Goal: Task Accomplishment & Management: Manage account settings

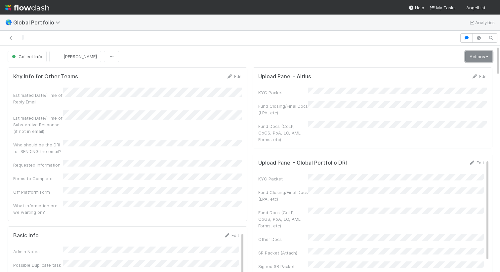
click at [472, 57] on link "Actions" at bounding box center [479, 56] width 27 height 11
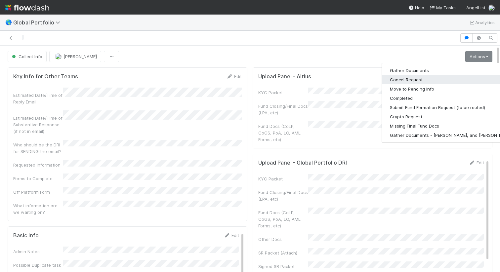
click at [417, 81] on button "Cancel Request" at bounding box center [451, 79] width 138 height 9
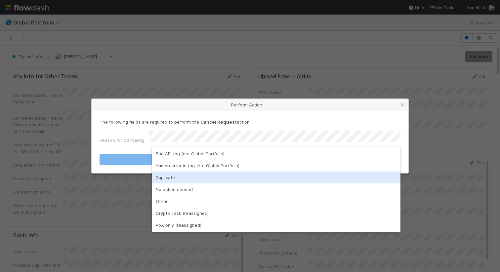
click at [302, 174] on div "Duplicate" at bounding box center [276, 178] width 249 height 12
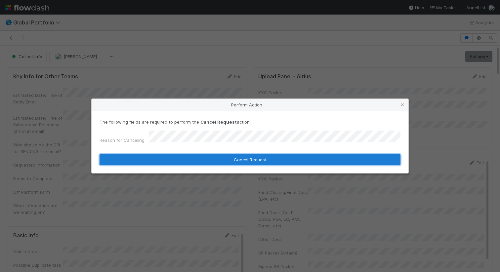
click at [315, 155] on button "Cancel Request" at bounding box center [250, 159] width 301 height 11
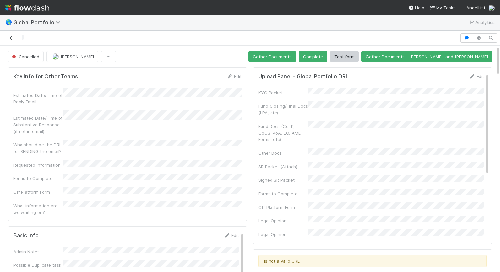
click at [12, 36] on icon at bounding box center [11, 38] width 7 height 4
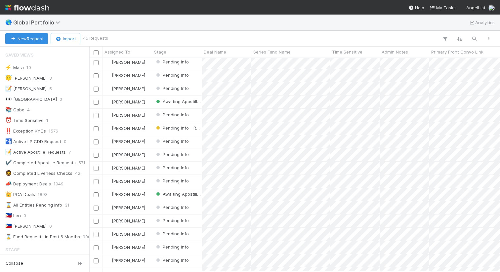
scroll to position [285, 0]
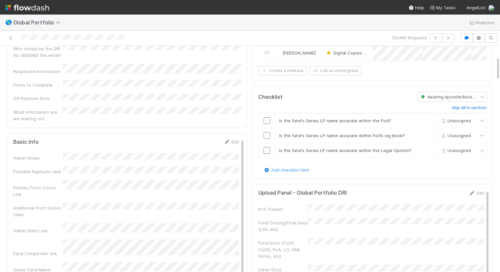
scroll to position [101, 0]
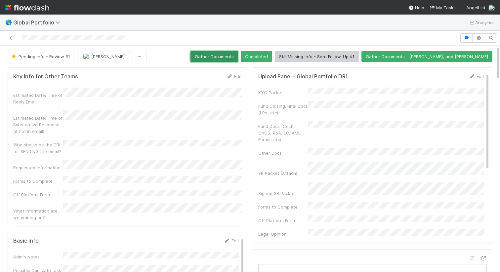
click at [238, 61] on button "Gather Documents" at bounding box center [215, 56] width 48 height 11
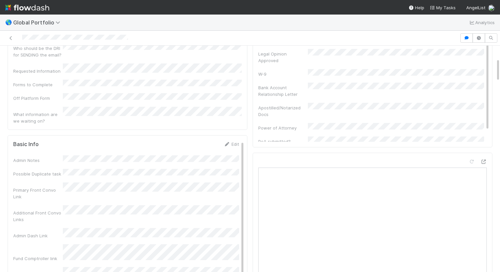
scroll to position [178, 0]
